Goal: Obtain resource: Obtain resource

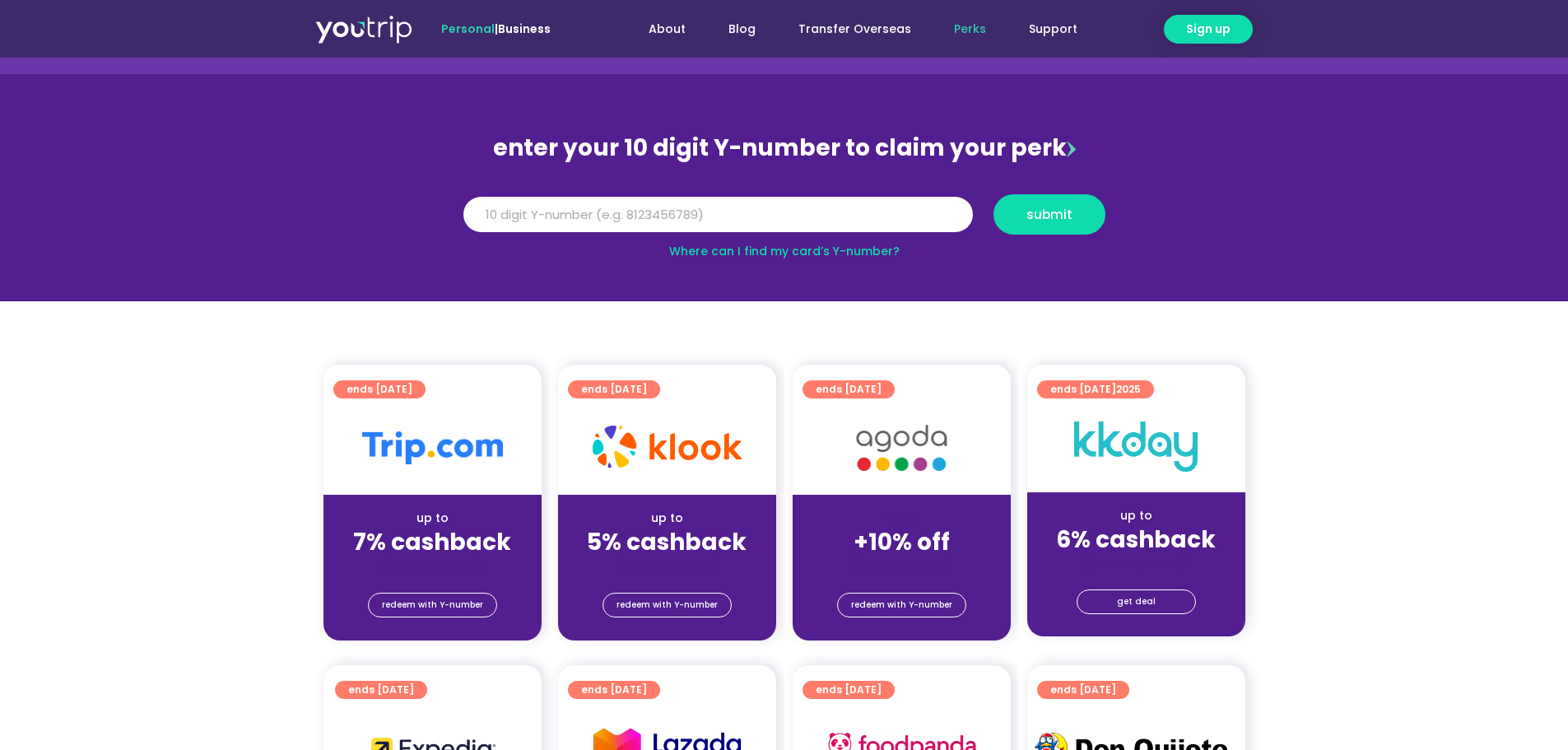
scroll to position [83, 0]
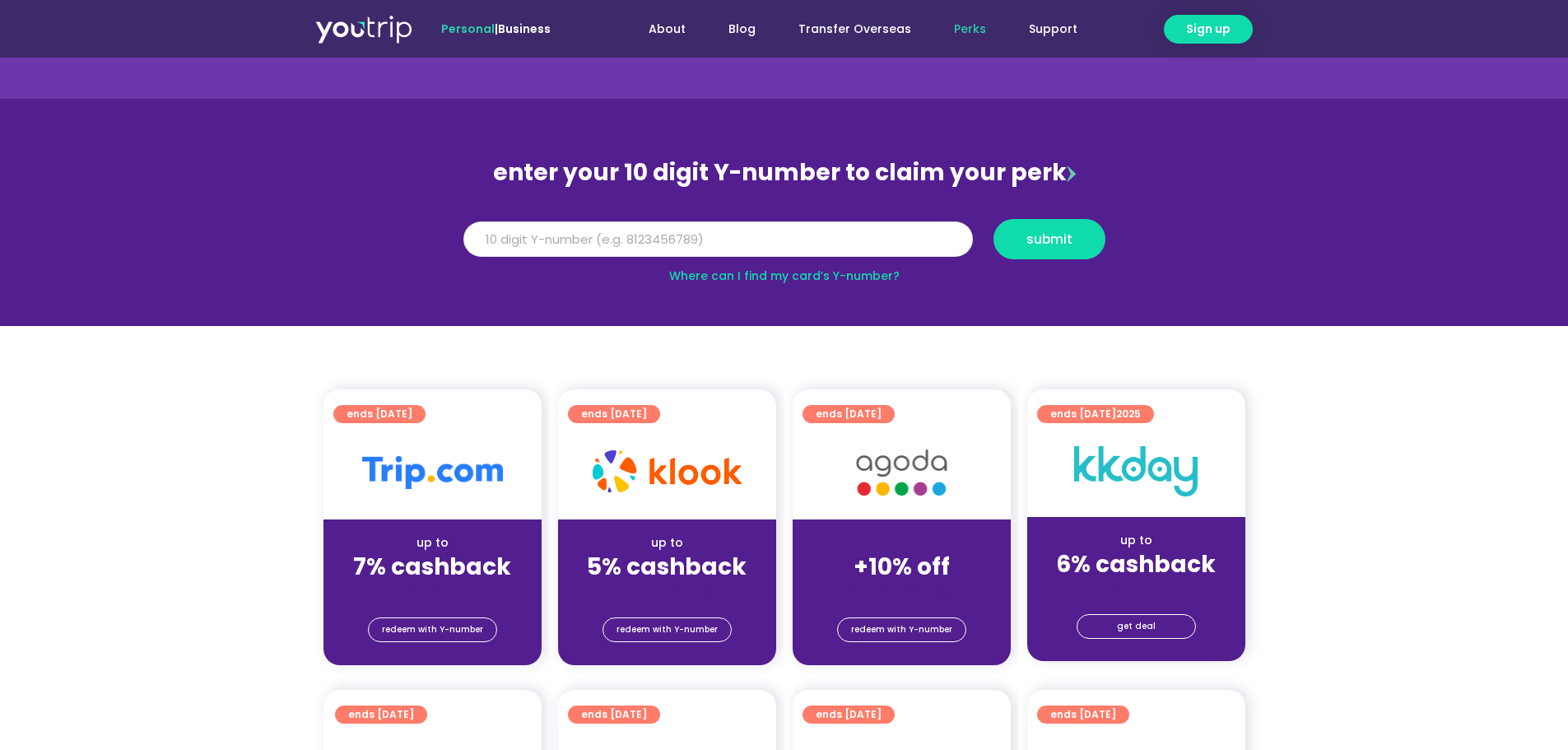
click at [731, 238] on input "Y Number" at bounding box center [719, 239] width 509 height 36
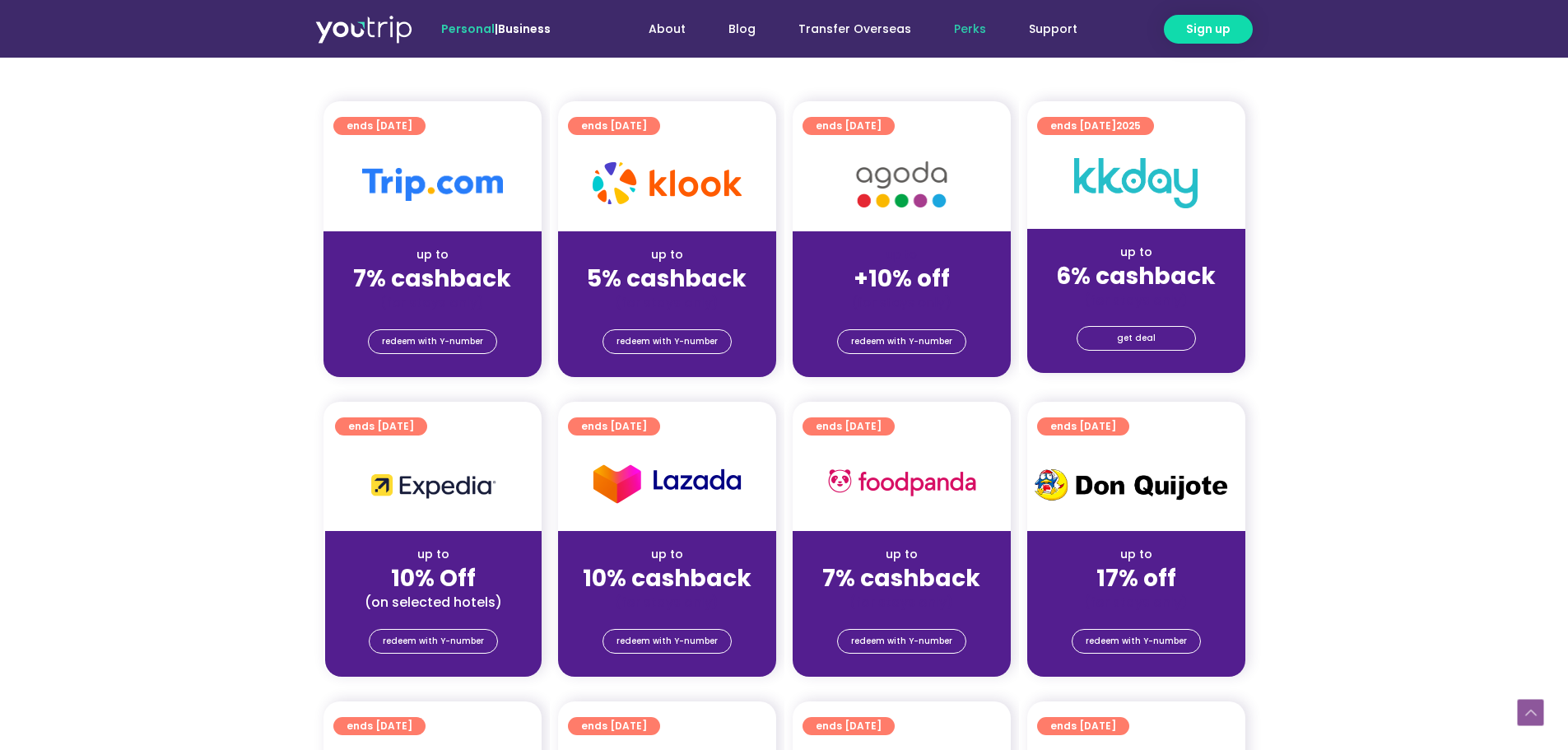
scroll to position [412, 0]
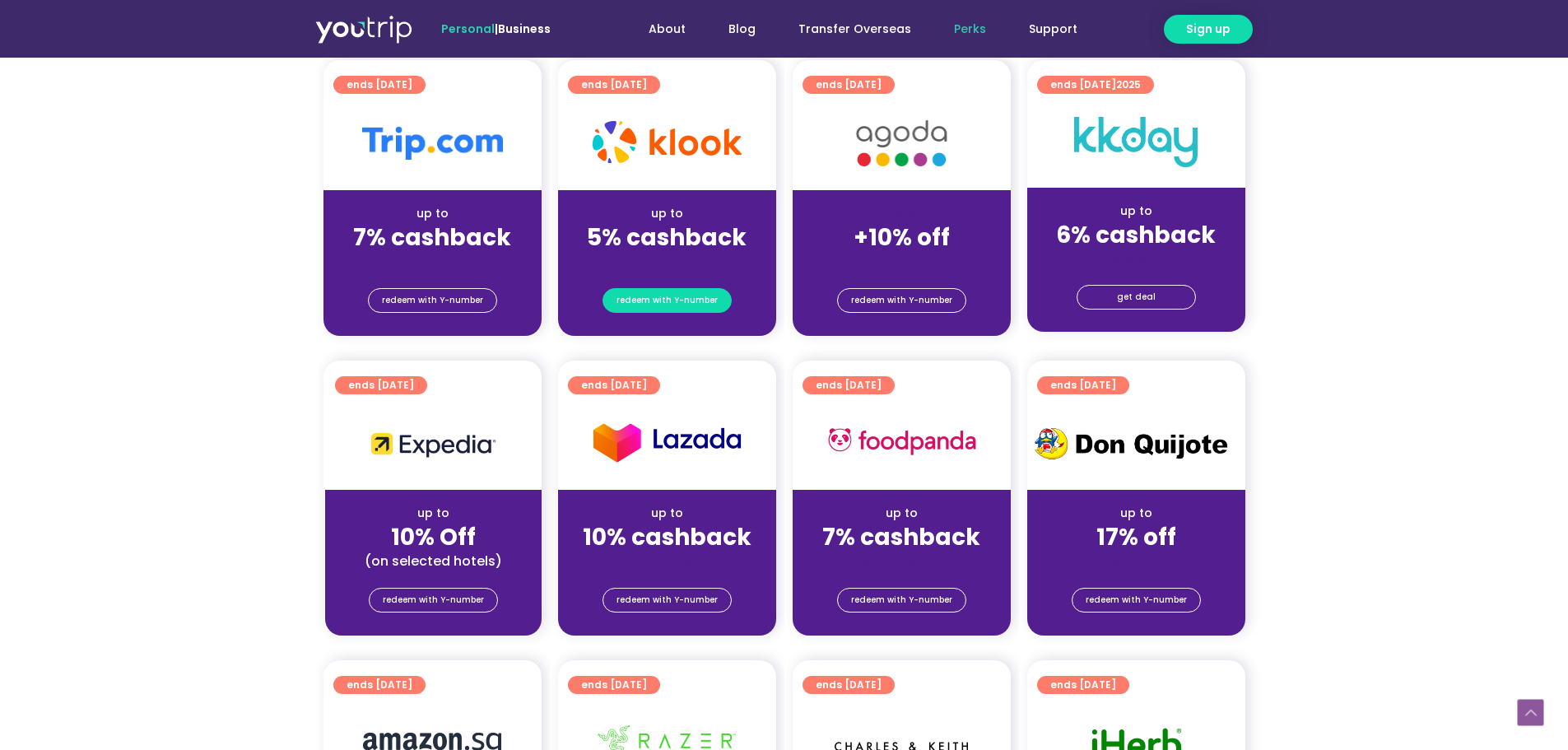
click at [646, 289] on span "redeem with Y-number" at bounding box center [667, 300] width 101 height 23
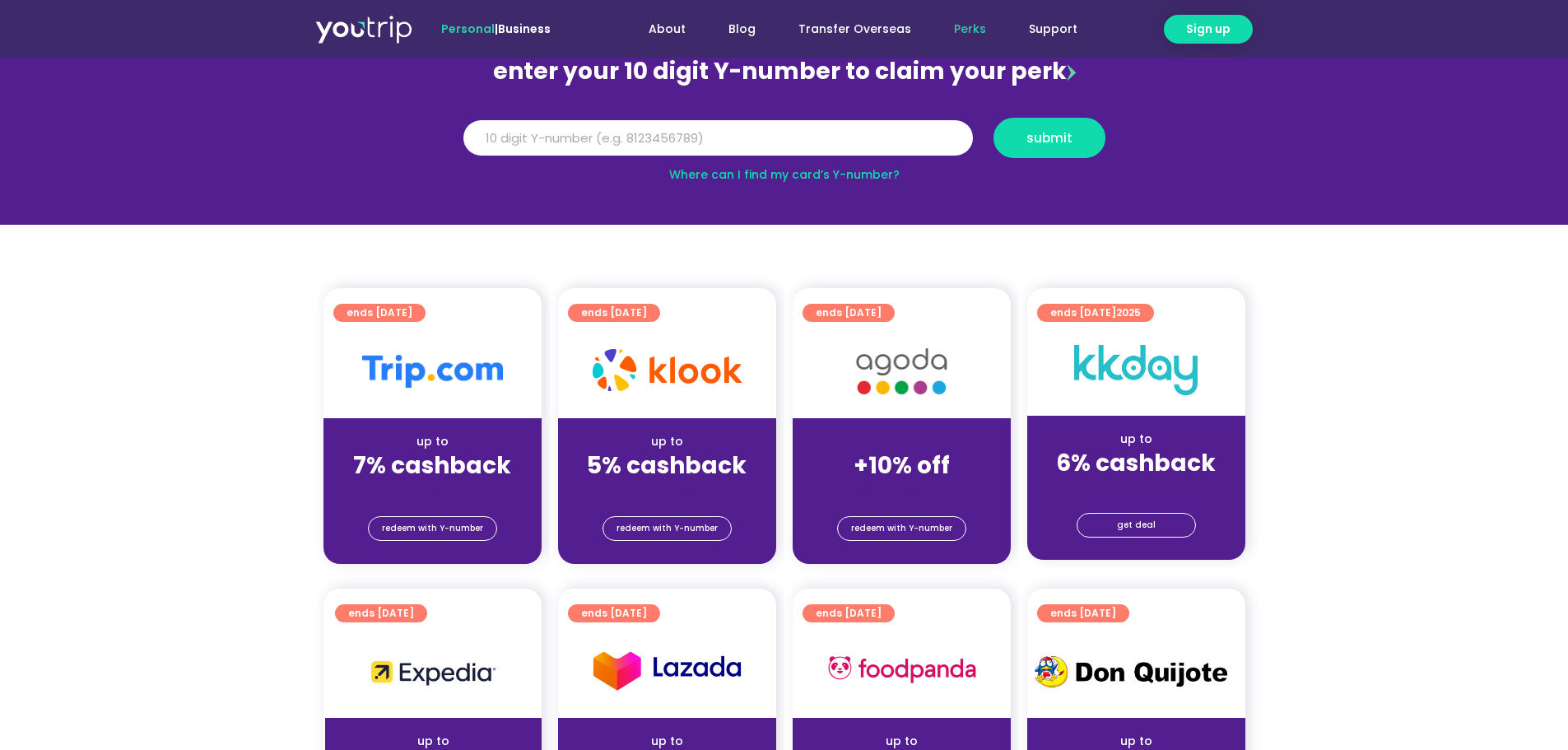
scroll to position [181, 0]
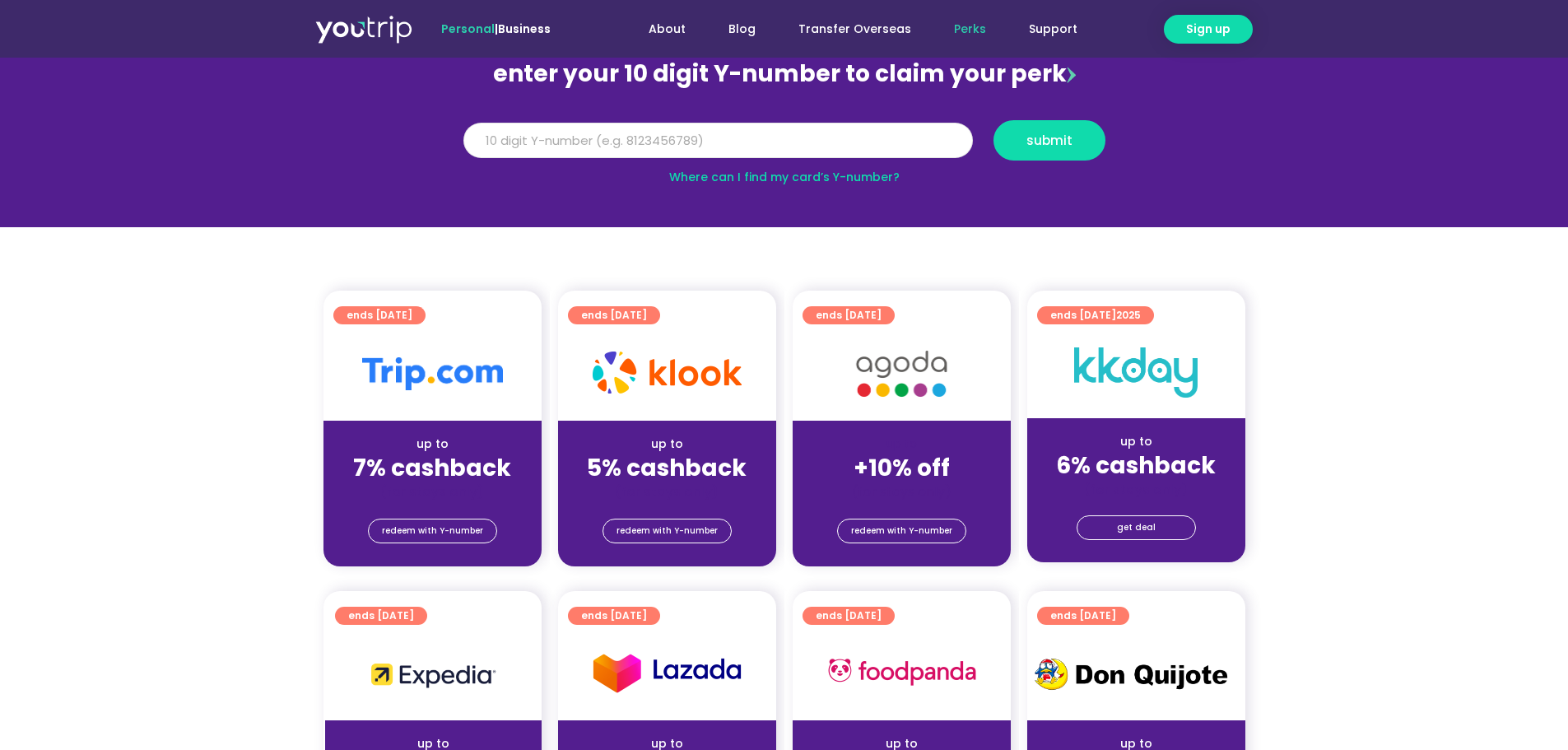
click at [696, 134] on input "Y Number" at bounding box center [719, 141] width 509 height 36
type input "8120395541"
click at [1030, 135] on span "submit" at bounding box center [1050, 141] width 46 height 12
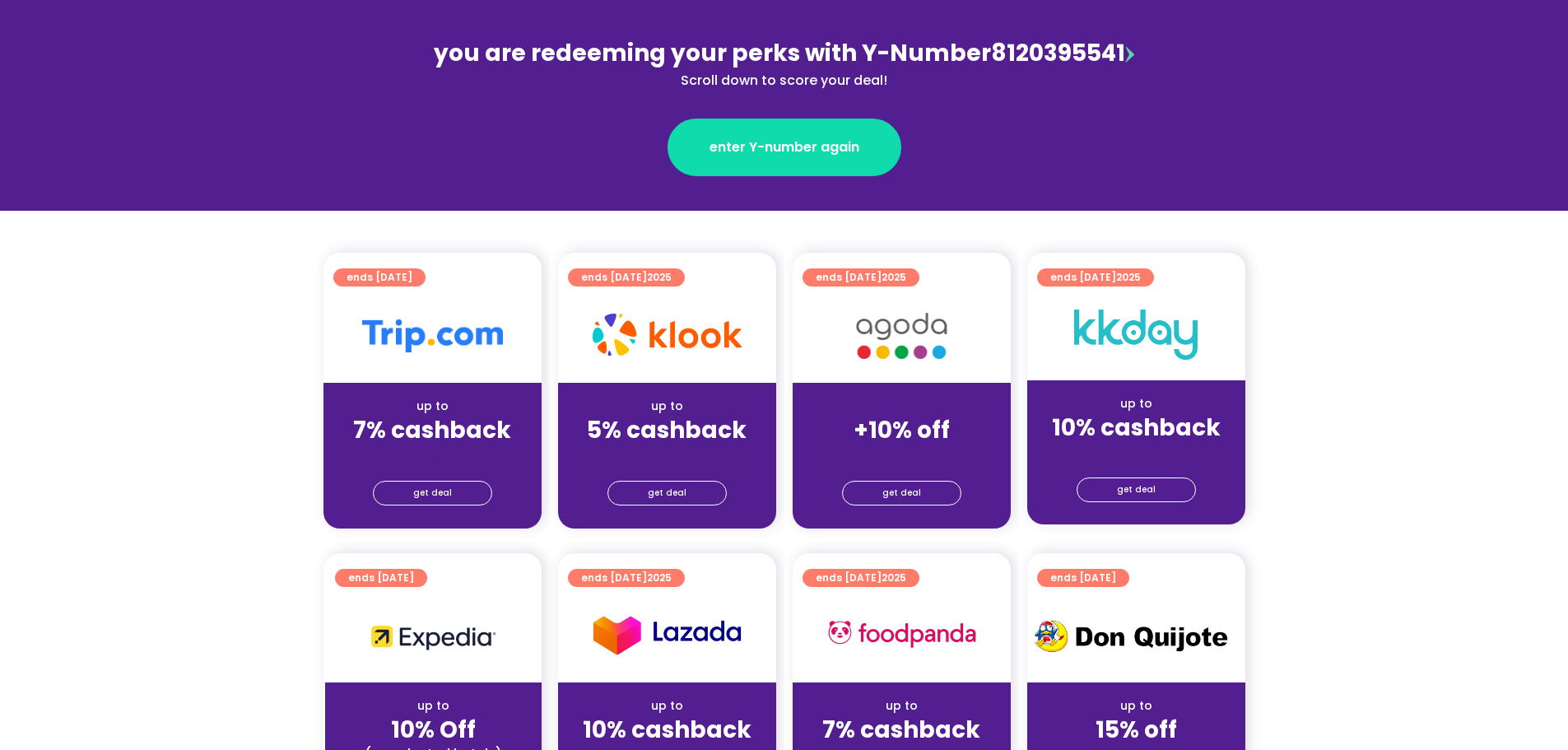
scroll to position [247, 0]
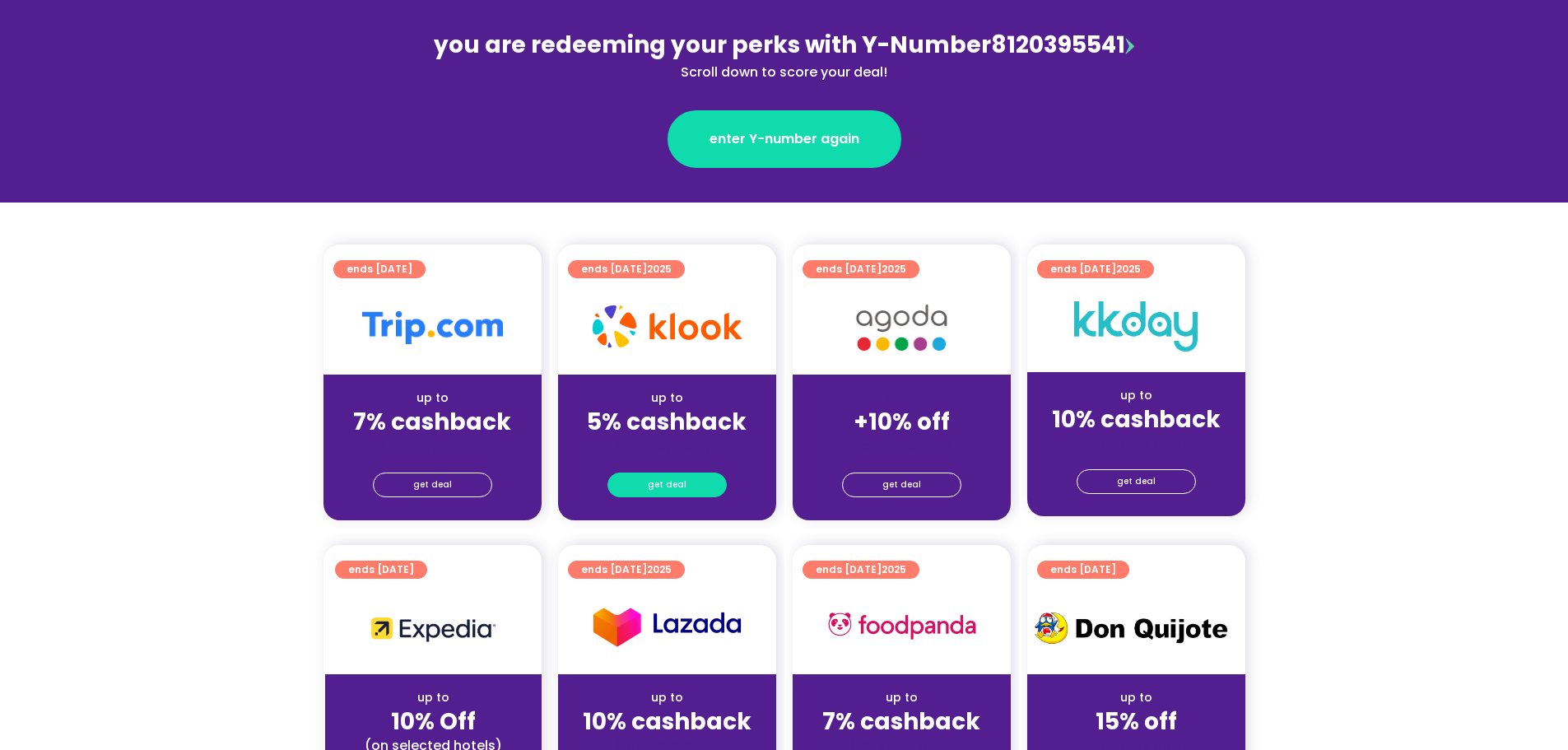
click at [668, 488] on span "get deal" at bounding box center [668, 485] width 39 height 23
click at [663, 475] on span "get deal" at bounding box center [668, 485] width 39 height 23
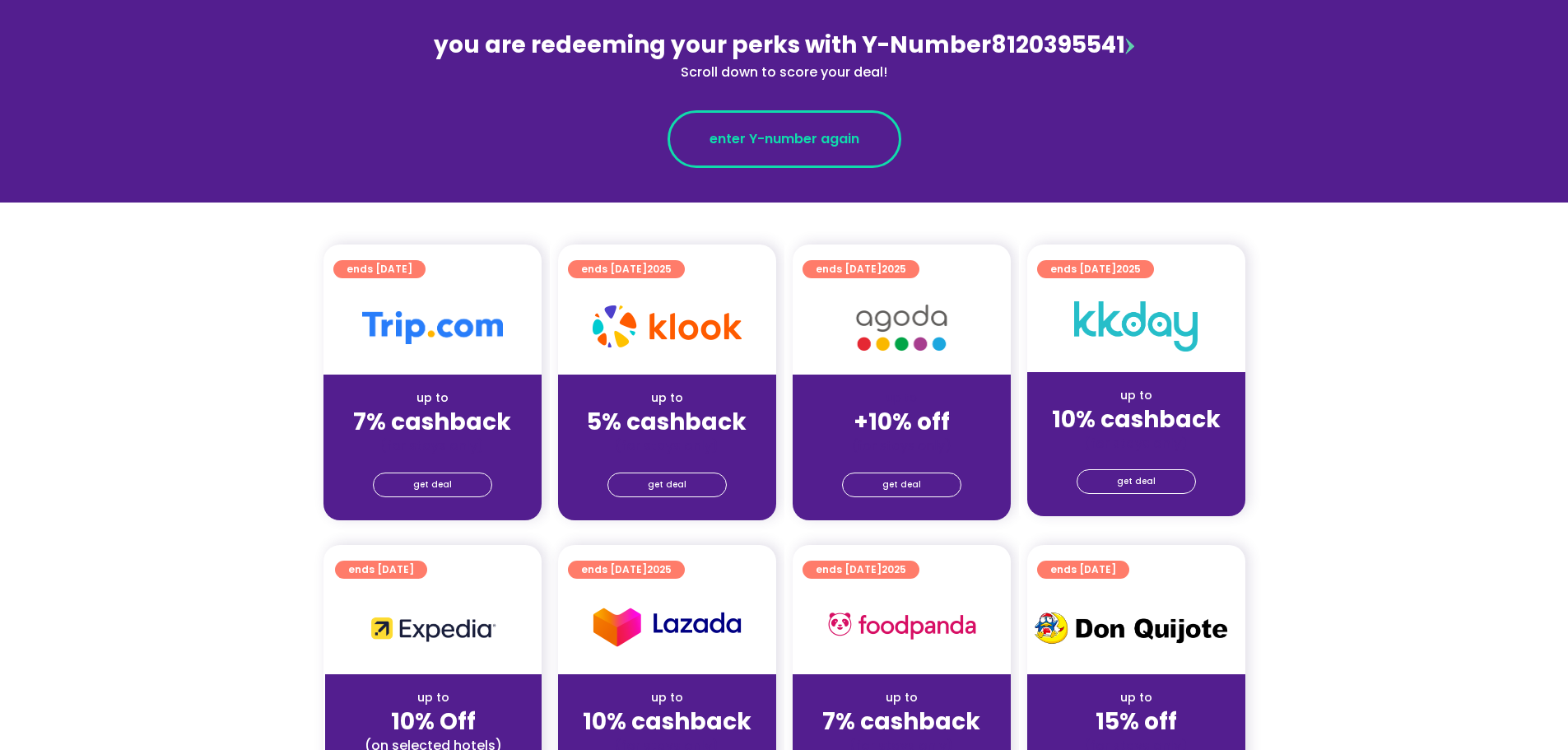
click at [806, 133] on span "enter Y-number again" at bounding box center [784, 139] width 150 height 19
